Goal: Transaction & Acquisition: Purchase product/service

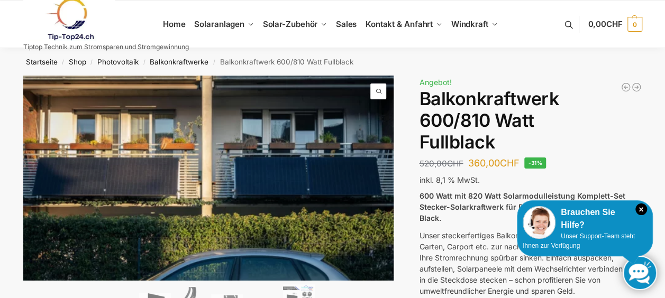
click at [408, 72] on nav "Startseite / Shop / Photovoltaik / Balkonkraftwerke / Balkonkraftwerk 600/810 W…" at bounding box center [332, 62] width 657 height 28
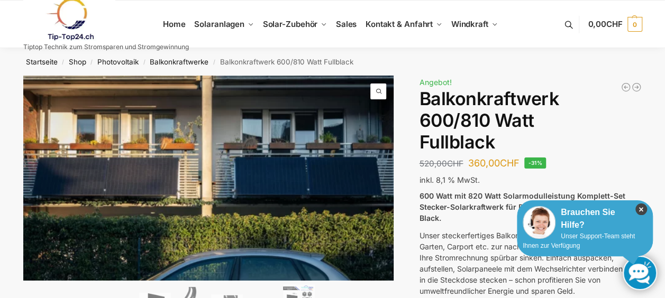
click at [639, 208] on icon "×" at bounding box center [641, 210] width 12 height 12
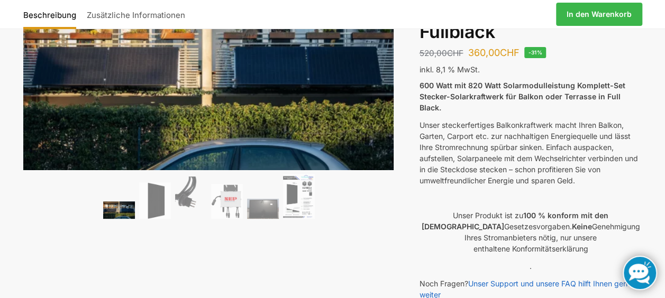
scroll to position [116, 0]
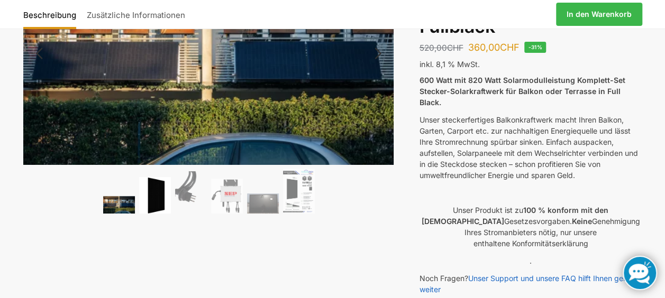
click at [154, 192] on img at bounding box center [155, 195] width 32 height 37
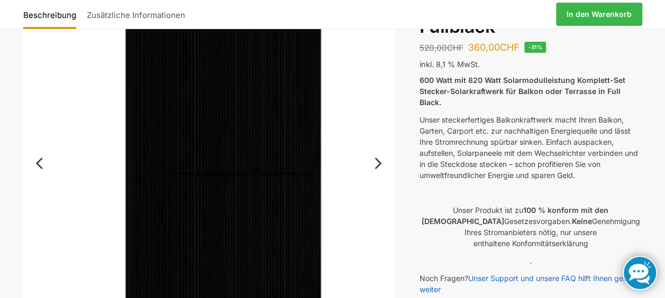
click at [154, 192] on div "🔍 Previous Next" at bounding box center [208, 198] width 371 height 477
click at [379, 163] on link "Next" at bounding box center [376, 168] width 35 height 11
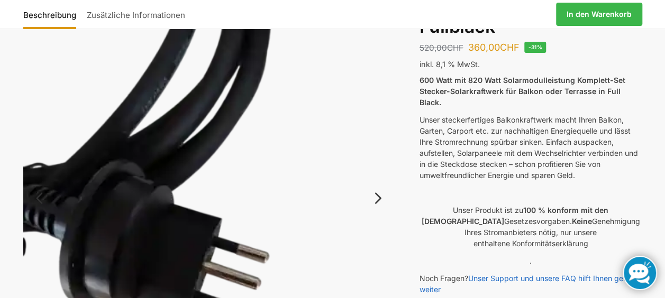
click at [379, 163] on img at bounding box center [208, 207] width 371 height 495
click at [377, 198] on link "Next" at bounding box center [376, 203] width 35 height 11
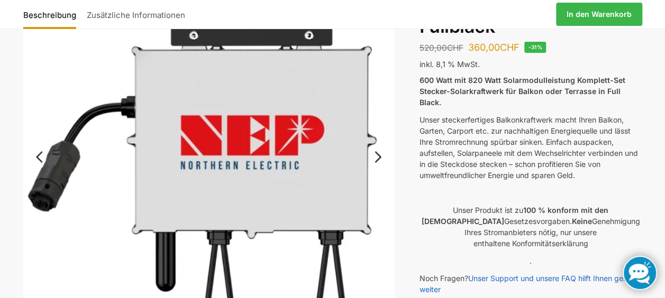
click at [378, 157] on link "Next" at bounding box center [376, 162] width 35 height 11
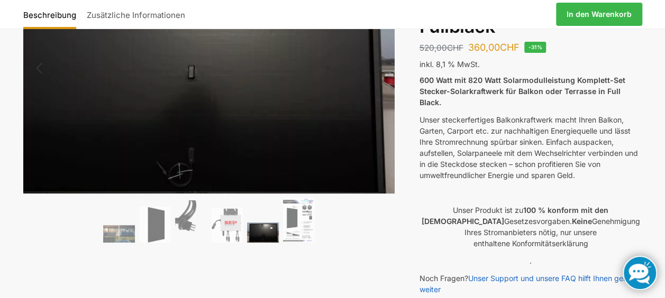
click at [372, 110] on img at bounding box center [186, 72] width 423 height 267
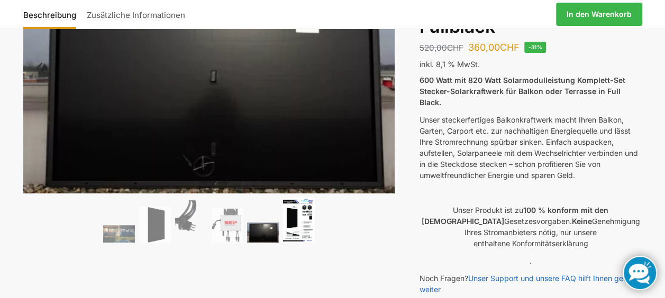
click at [299, 216] on img at bounding box center [299, 220] width 32 height 45
